Goal: Register for event/course

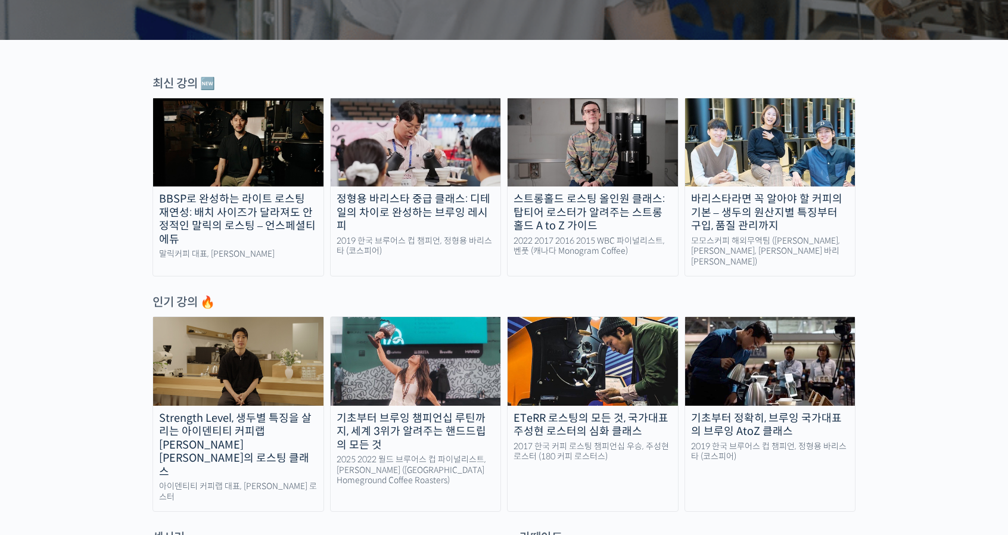
scroll to position [363, 0]
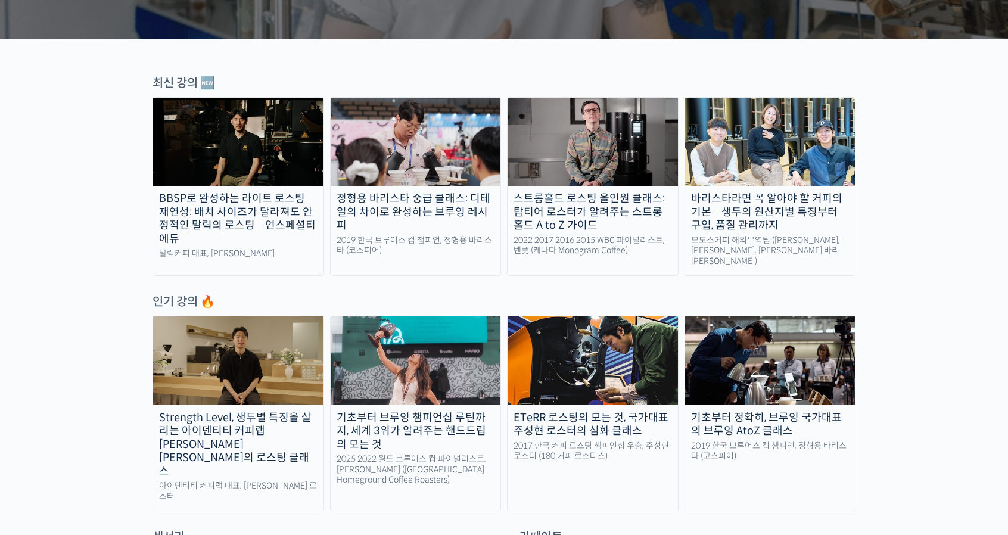
click at [232, 411] on div "Strength Level, 생두별 특징을 살리는 아이덴티티 커피랩 [PERSON_NAME] [PERSON_NAME]의 로스팅 클래스" at bounding box center [238, 444] width 170 height 67
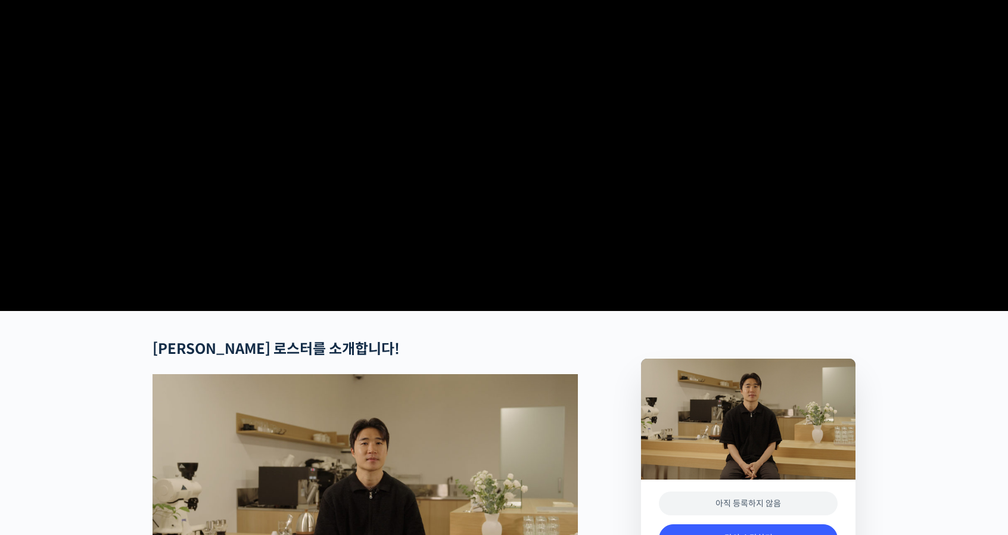
scroll to position [149, 0]
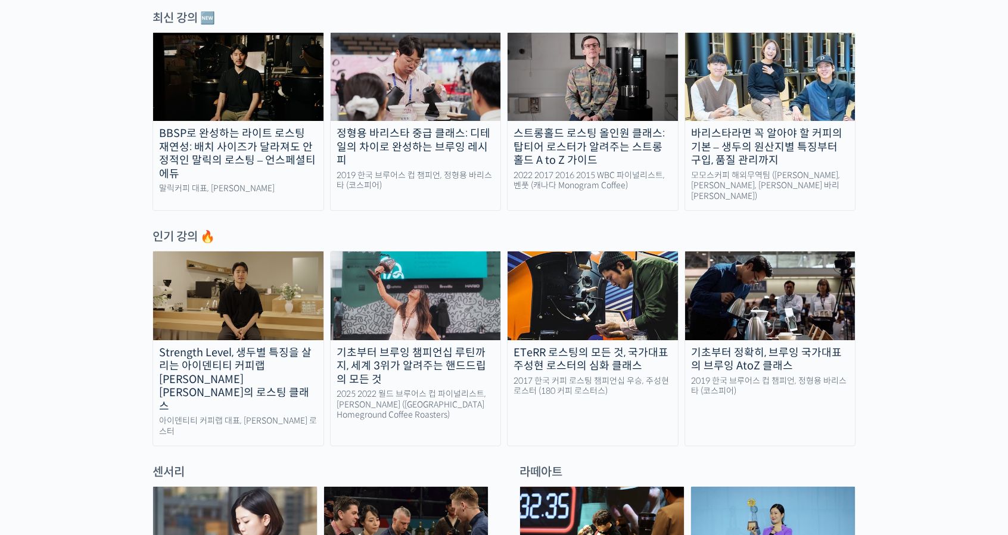
scroll to position [429, 0]
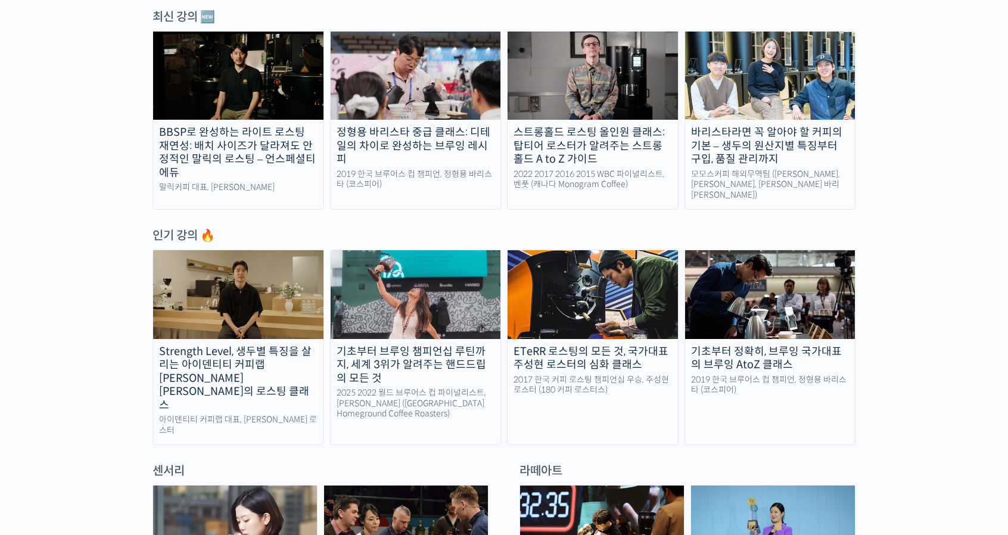
click at [397, 361] on div "기초부터 브루잉 챔피언십 루틴까지, 세계 3위가 알려주는 핸드드립의 모든 것" at bounding box center [416, 365] width 170 height 40
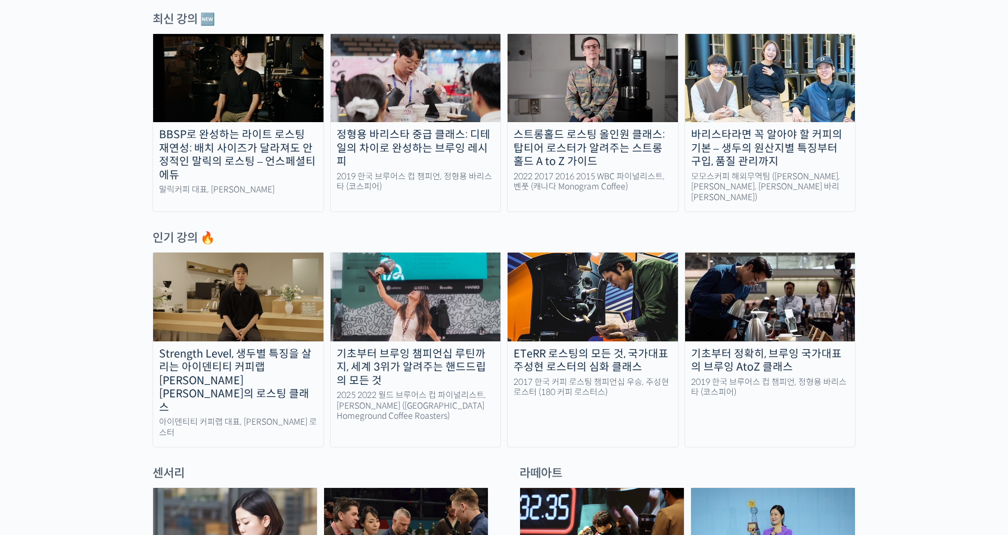
scroll to position [426, 0]
click at [605, 98] on img at bounding box center [592, 78] width 170 height 88
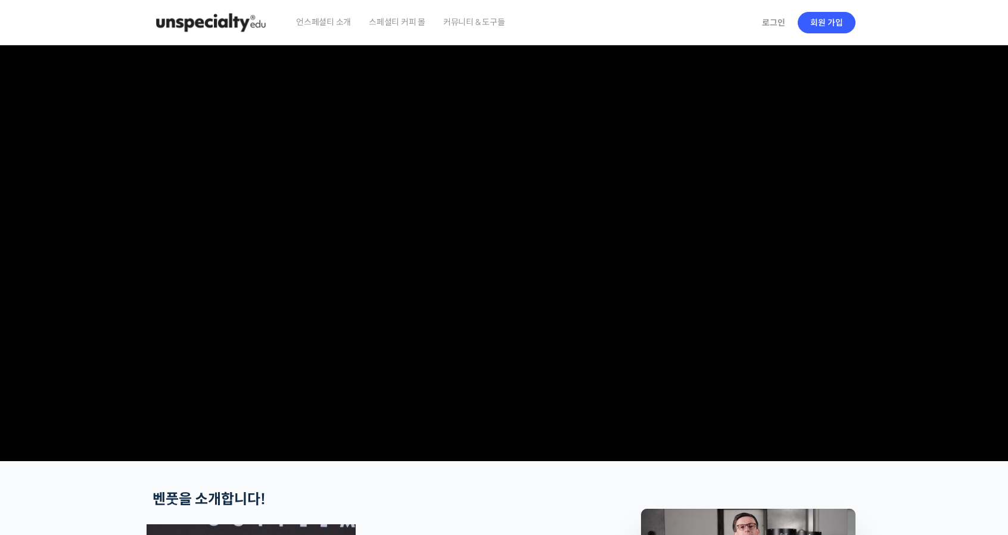
click at [389, 17] on span "스페셜티 커피 몰" at bounding box center [397, 21] width 57 height 45
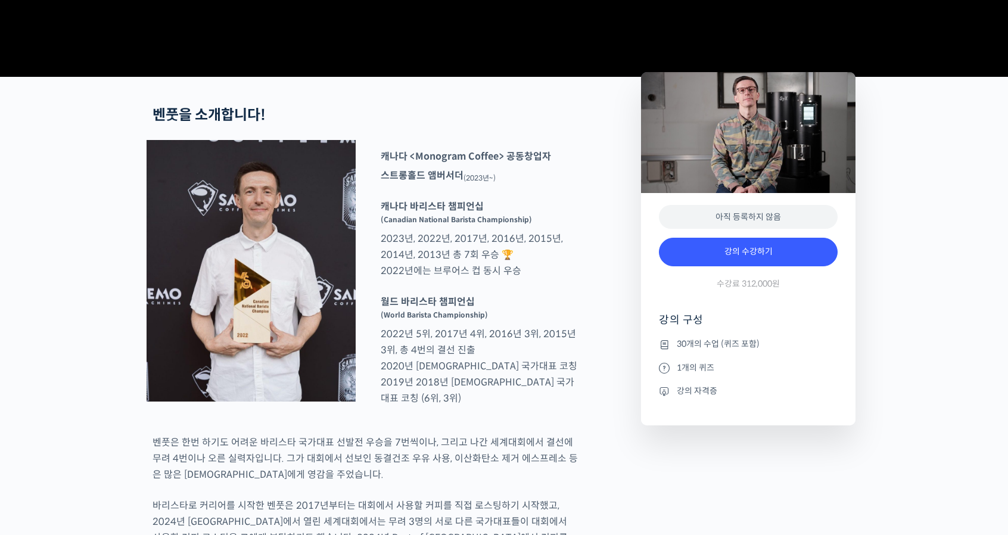
scroll to position [537, 0]
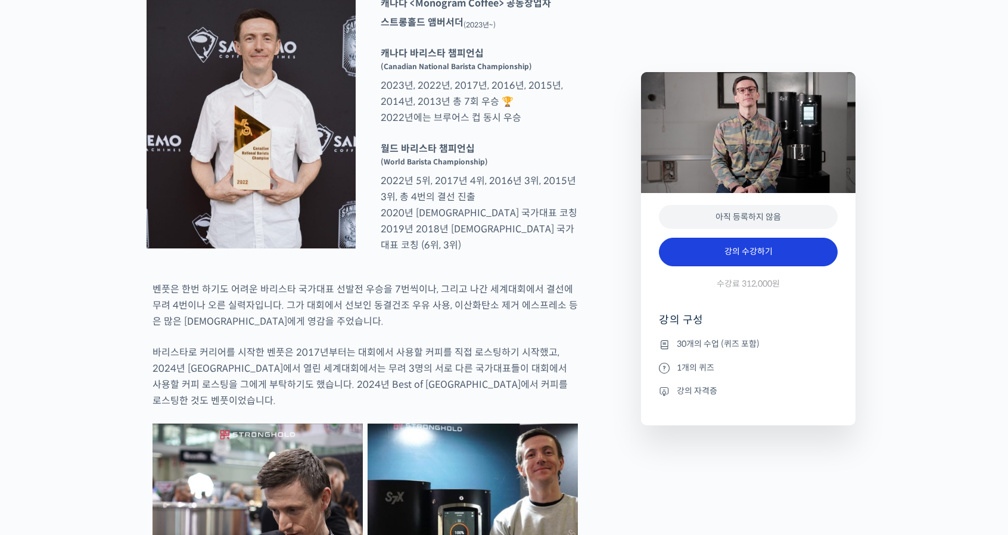
click at [750, 247] on link "강의 수강하기" at bounding box center [748, 252] width 179 height 29
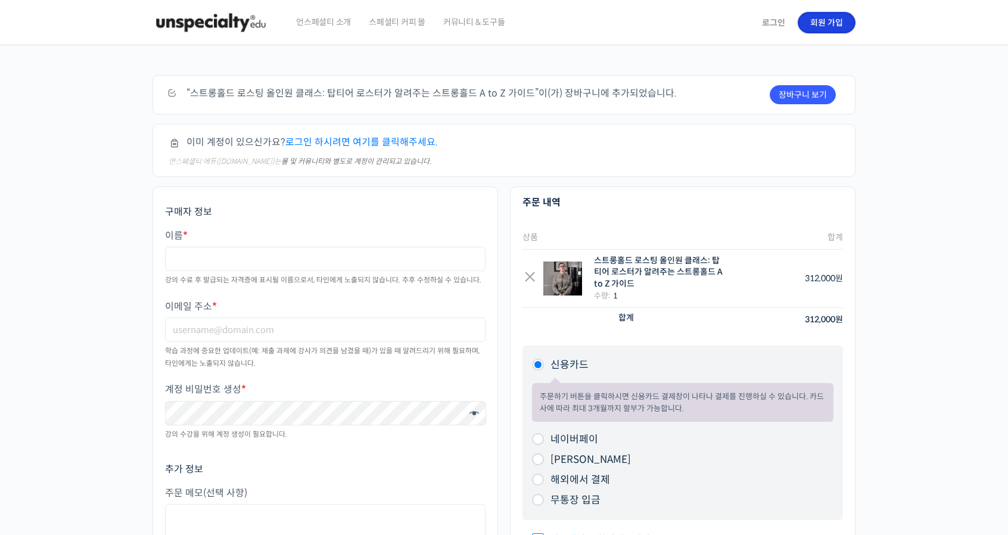
click at [831, 20] on link "회원 가입" at bounding box center [826, 22] width 58 height 21
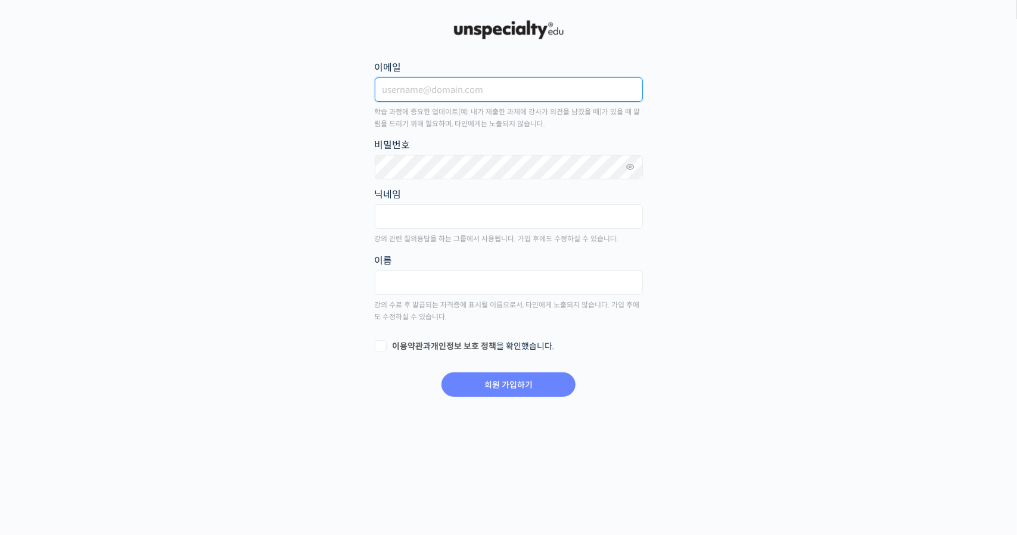
click at [541, 91] on input "이메일" at bounding box center [509, 89] width 268 height 24
type input "[EMAIL_ADDRESS][DOMAIN_NAME]"
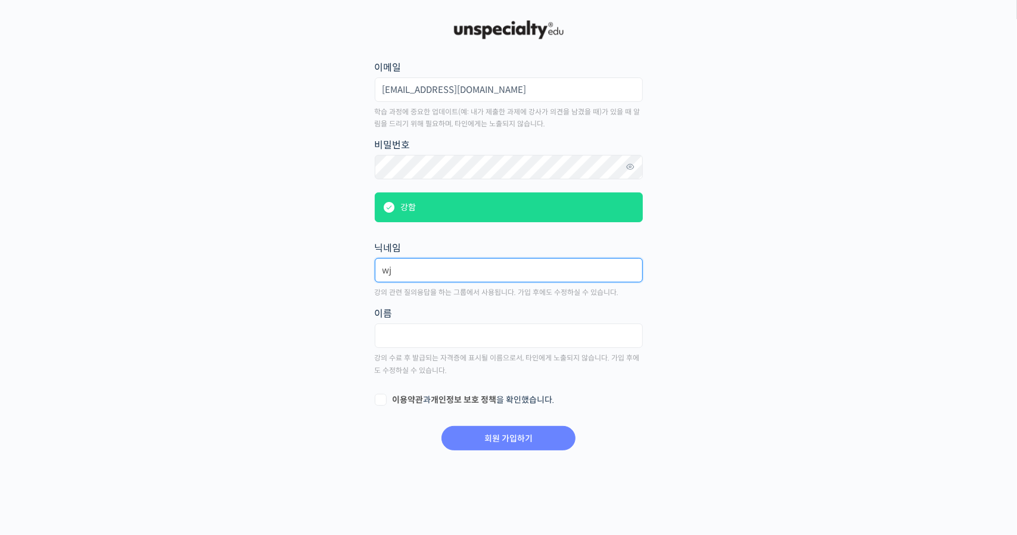
type input "w"
type input "d"
type input "Z"
type input "카페온오프"
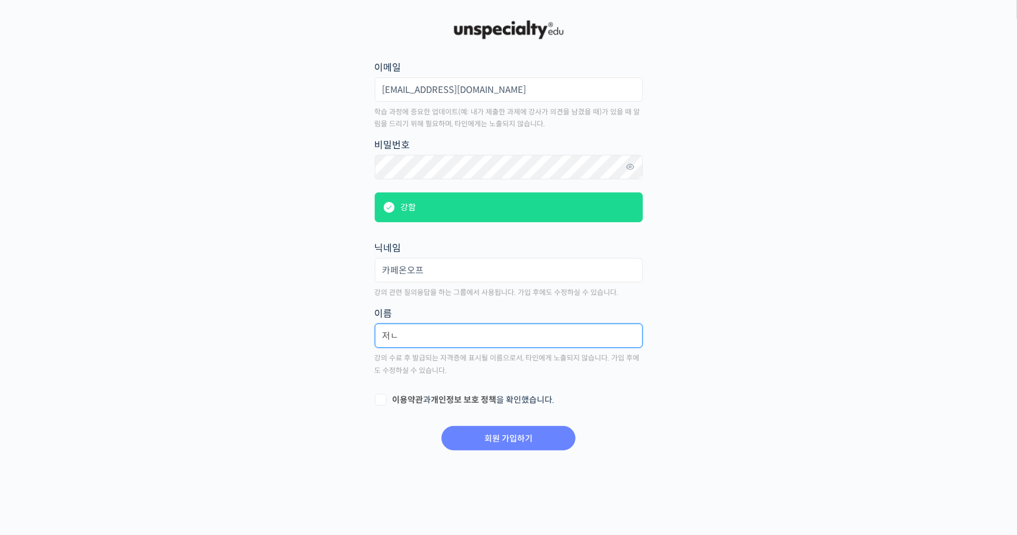
type input "저"
type input "전승열"
click at [382, 394] on label "이용약관 과 개인정보 보호 정책 을 확인했습니다." at bounding box center [509, 400] width 268 height 12
click at [382, 394] on input "이용약관 과 개인정보 보호 정책 을 확인했습니다." at bounding box center [379, 398] width 8 height 8
checkbox input "true"
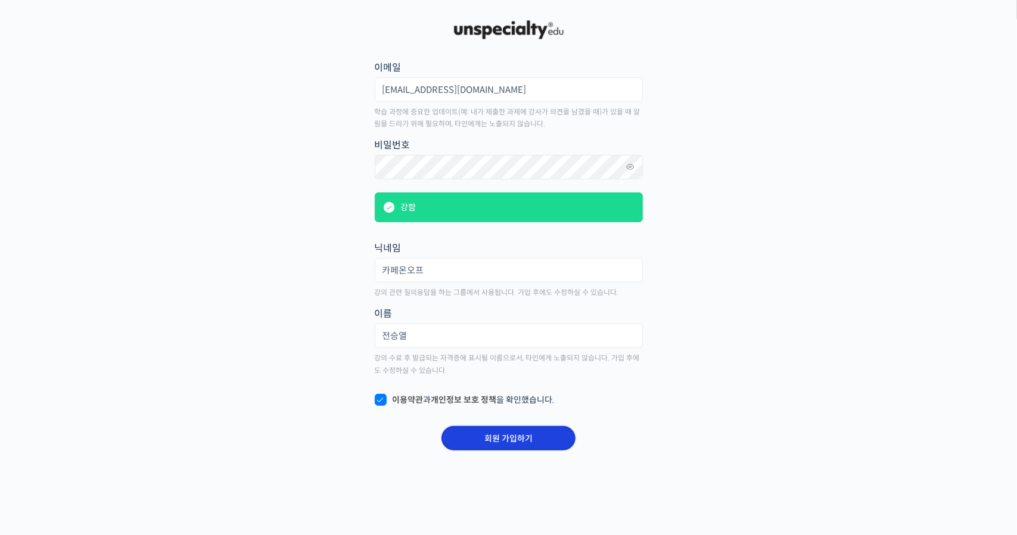
click at [505, 443] on input "회원 가입하기" at bounding box center [508, 438] width 134 height 24
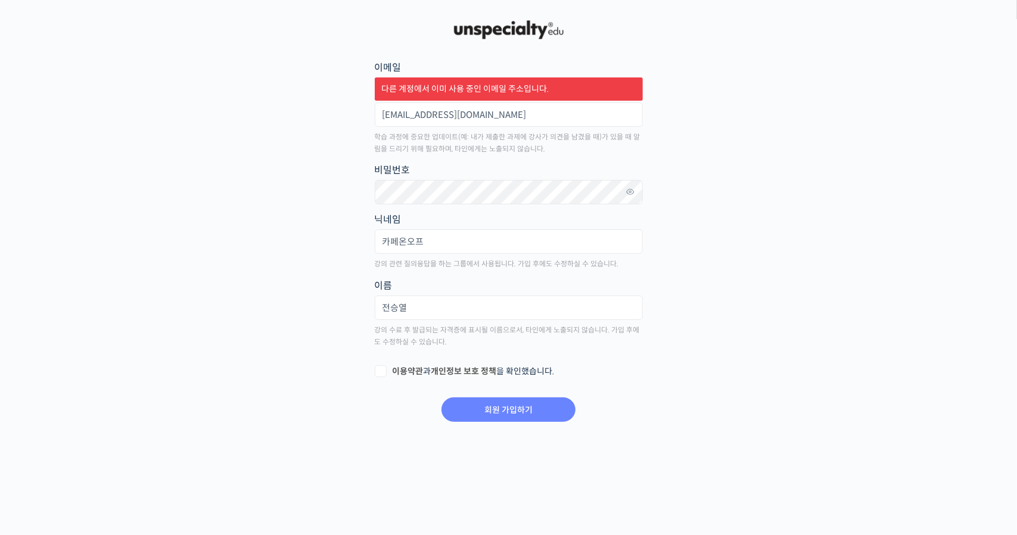
click at [499, 29] on img at bounding box center [508, 30] width 117 height 24
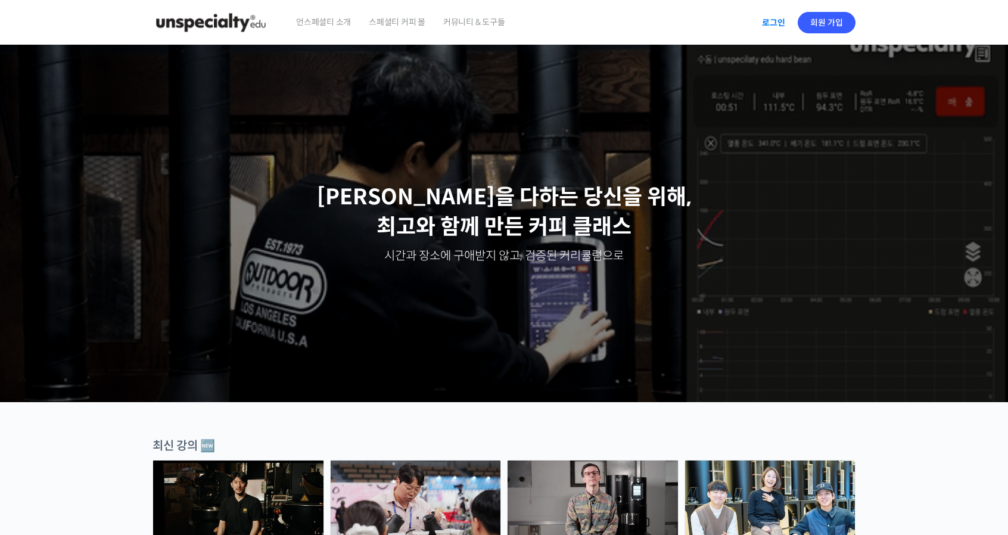
click at [777, 23] on link "로그인" at bounding box center [774, 22] width 38 height 27
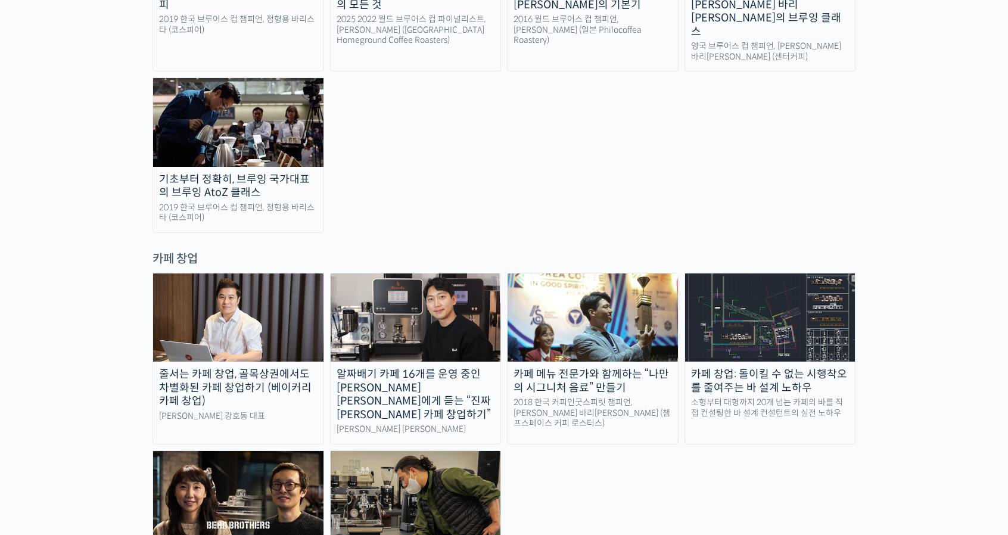
scroll to position [2218, 0]
click at [242, 450] on img at bounding box center [238, 494] width 170 height 88
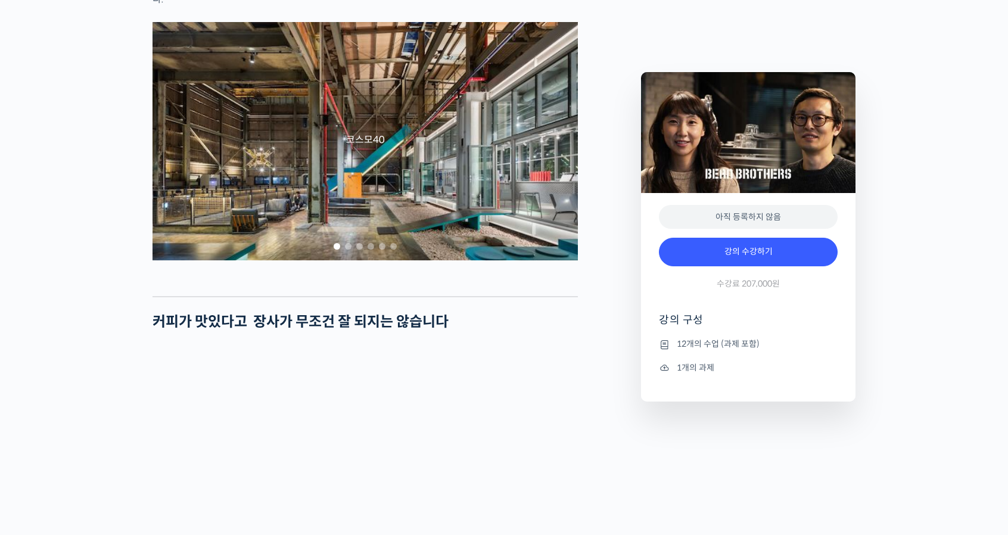
scroll to position [899, 0]
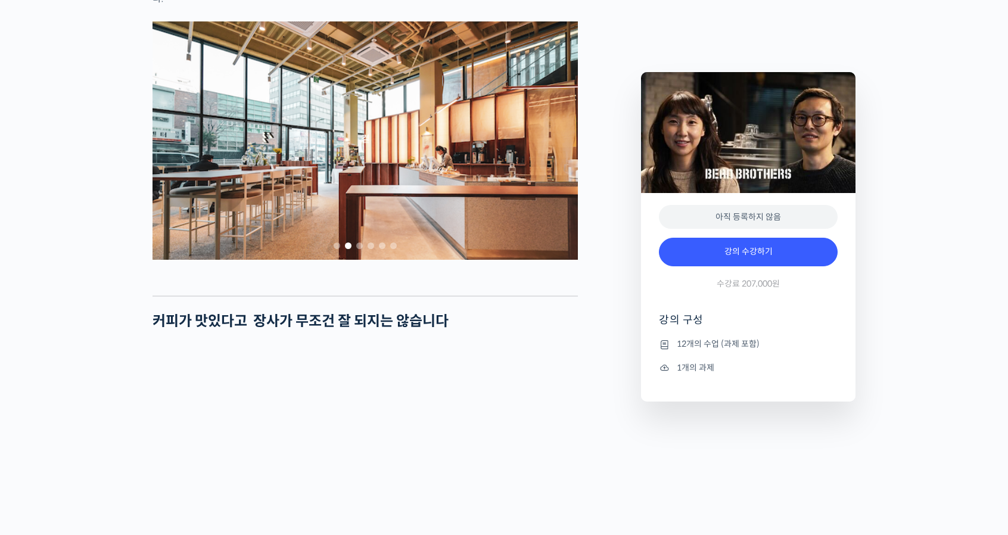
click at [347, 249] on span "Go to slide 2" at bounding box center [348, 245] width 7 height 7
drag, startPoint x: 366, startPoint y: 270, endPoint x: 360, endPoint y: 271, distance: 6.0
click at [360, 254] on div at bounding box center [364, 246] width 425 height 16
click at [360, 249] on span "Go to slide 3" at bounding box center [359, 245] width 7 height 7
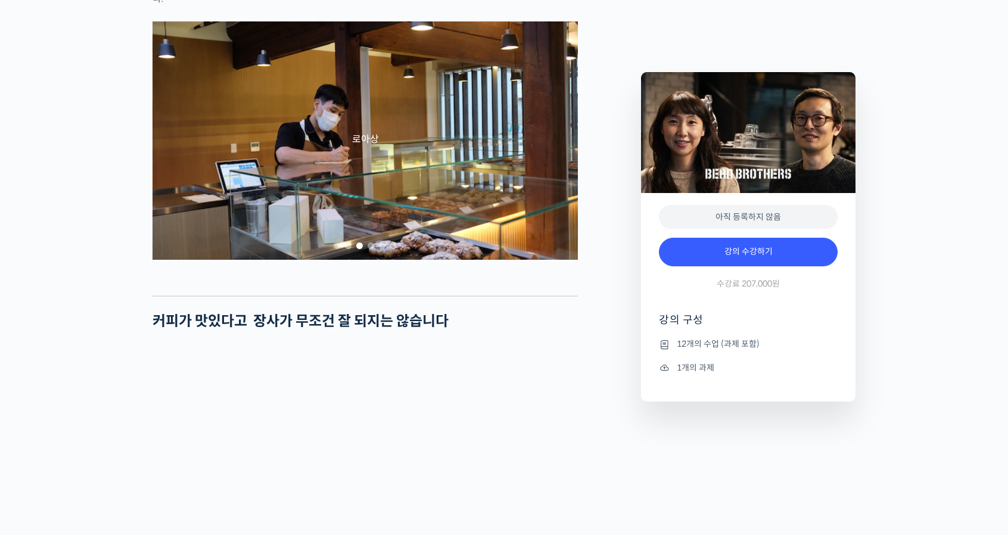
click at [370, 249] on span "Go to slide 4" at bounding box center [370, 245] width 7 height 7
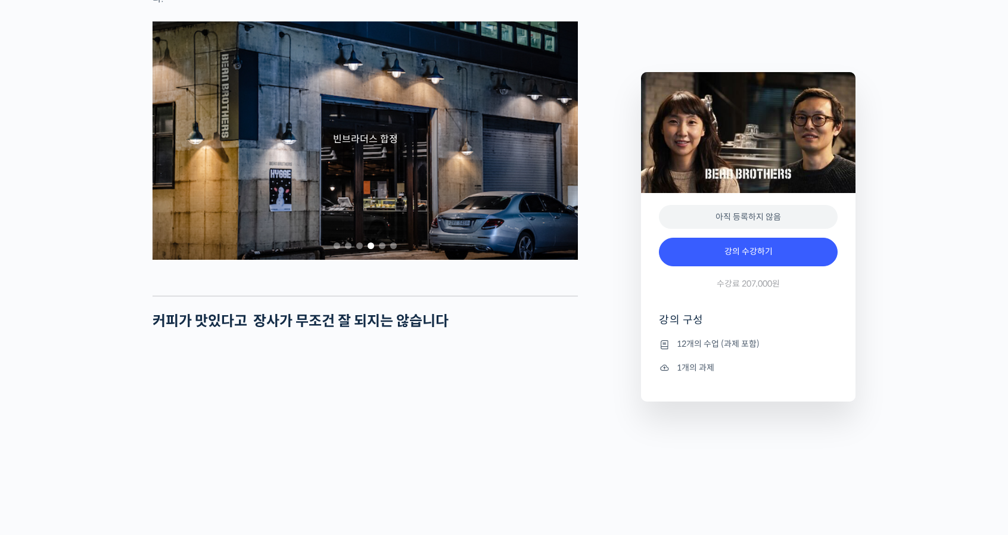
click at [382, 249] on span "Go to slide 5" at bounding box center [382, 245] width 7 height 7
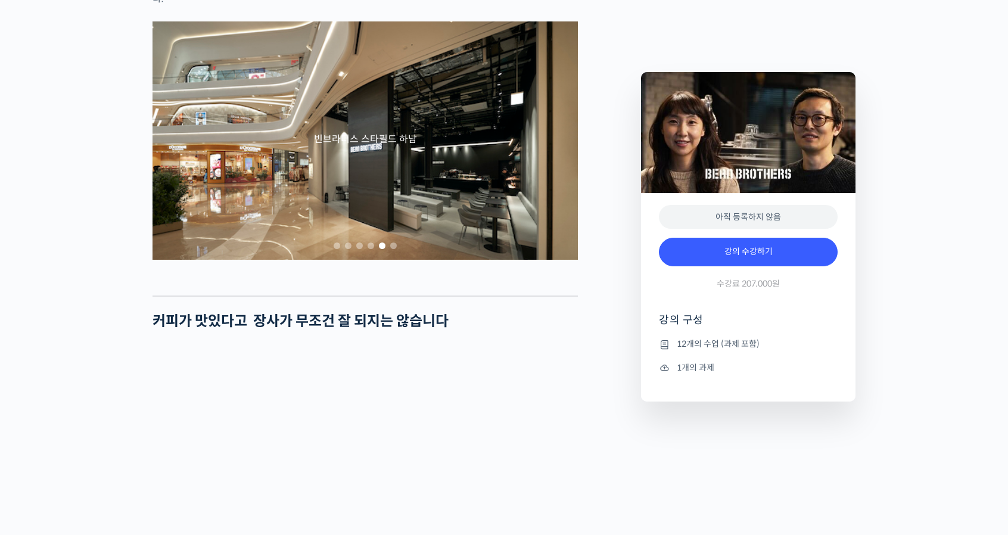
click at [395, 249] on span "Go to slide 6" at bounding box center [393, 245] width 7 height 7
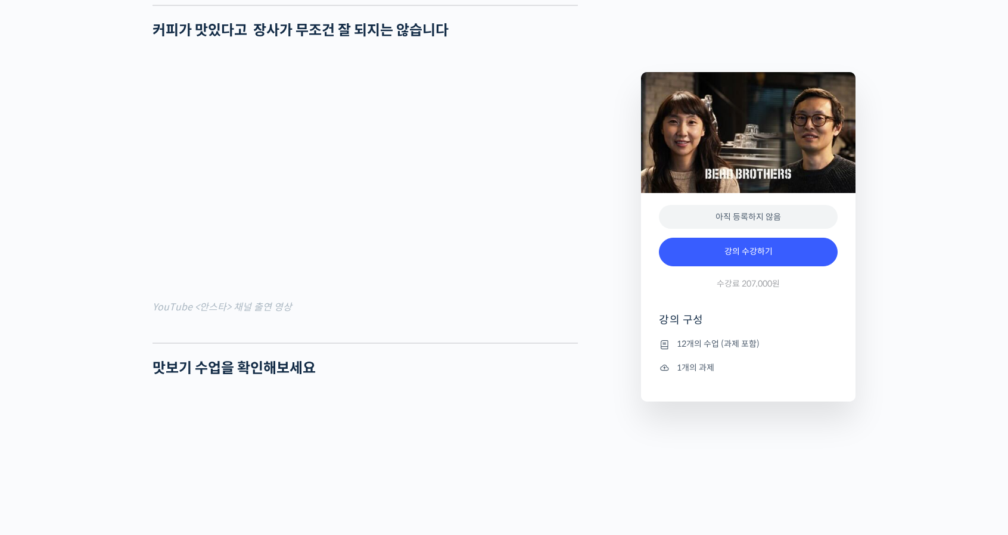
scroll to position [1177, 0]
